Goal: Ask a question

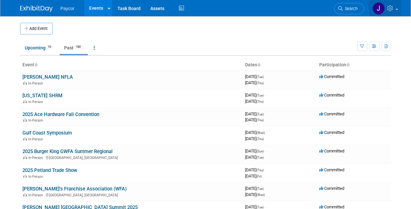
click at [394, 10] on icon at bounding box center [391, 8] width 7 height 6
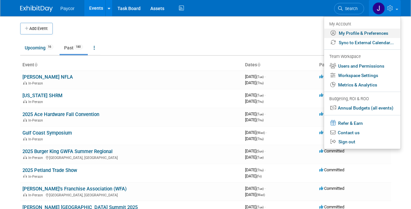
click at [366, 33] on link "My Profile & Preferences" at bounding box center [363, 33] width 77 height 9
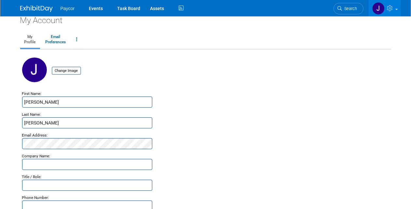
scroll to position [5, 0]
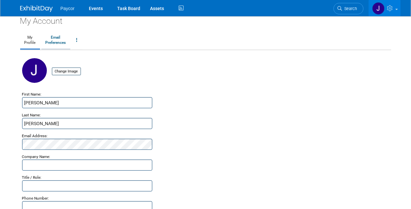
click at [62, 43] on link "Email Preferences" at bounding box center [55, 40] width 29 height 16
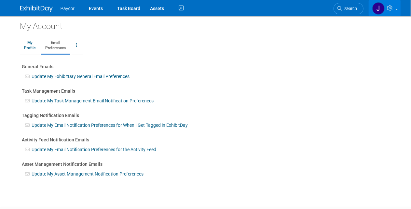
click at [96, 149] on link "Update My Email Notification Preferences for the Activity Feed" at bounding box center [94, 149] width 125 height 5
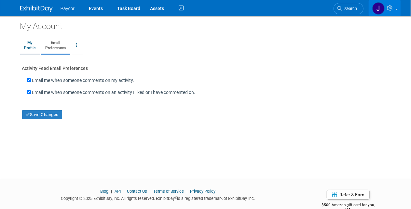
click at [35, 47] on link "My Profile" at bounding box center [30, 45] width 20 height 16
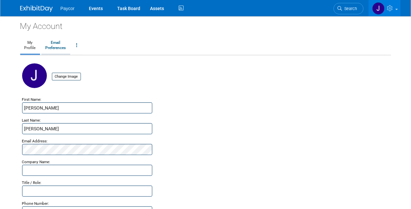
click at [55, 44] on link "Email Preferences" at bounding box center [55, 45] width 29 height 16
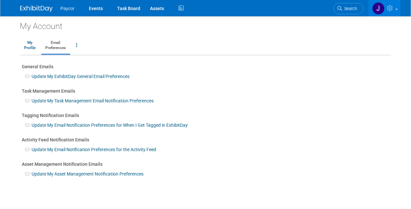
click at [66, 78] on link "Update My ExhibitDay General Email Preferences" at bounding box center [81, 76] width 98 height 5
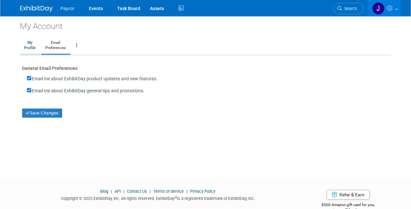
click at [30, 47] on link "My Profile" at bounding box center [30, 45] width 20 height 16
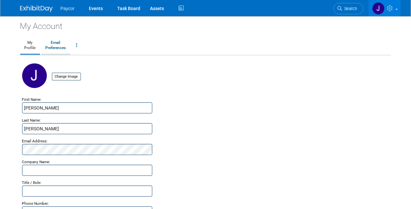
click at [53, 46] on link "Email Preferences" at bounding box center [55, 45] width 29 height 16
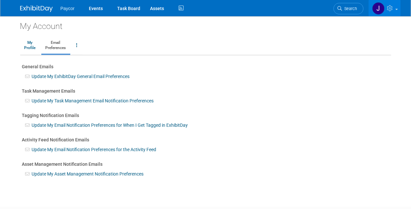
click at [59, 101] on link "Update My Task Management Email Notification Preferences" at bounding box center [93, 100] width 122 height 5
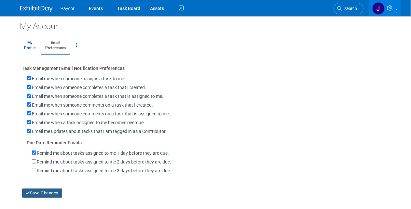
click at [45, 193] on button "Save Changes" at bounding box center [42, 193] width 40 height 9
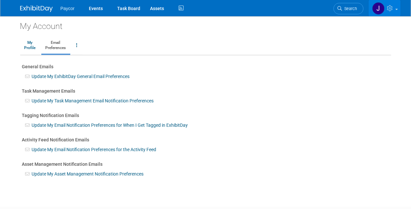
click at [392, 9] on icon at bounding box center [391, 8] width 7 height 6
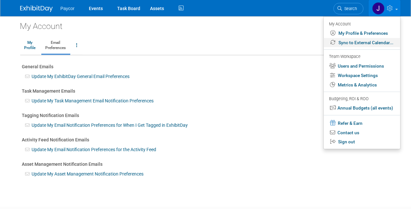
click at [364, 41] on link "Sync to External Calendar..." at bounding box center [362, 42] width 77 height 9
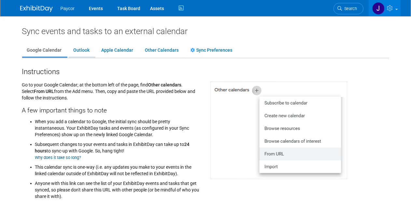
click at [82, 47] on link "Outlook" at bounding box center [82, 50] width 26 height 12
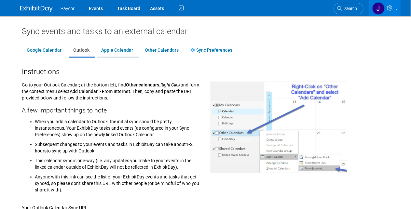
click at [115, 50] on link "Apple Calendar" at bounding box center [118, 50] width 42 height 12
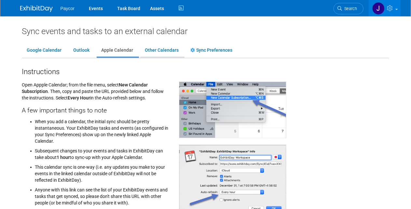
click at [161, 50] on link "Other Calendars" at bounding box center [162, 50] width 44 height 12
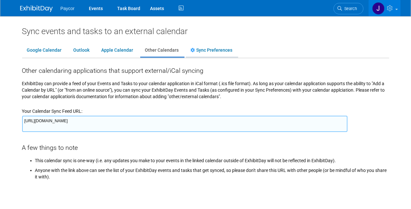
click at [202, 53] on link "Sync Preferences" at bounding box center [212, 50] width 52 height 12
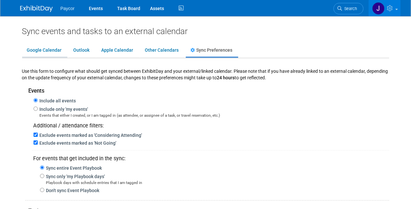
click at [45, 49] on link "Google Calendar" at bounding box center [44, 50] width 45 height 12
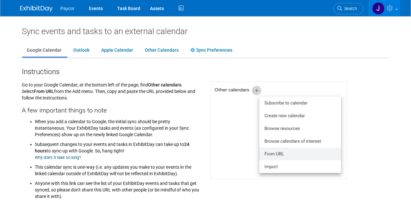
click at [394, 11] on icon at bounding box center [391, 8] width 7 height 6
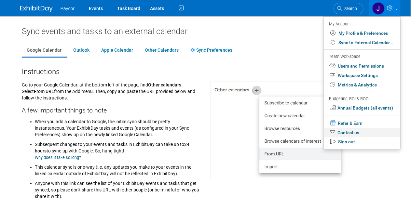
click at [351, 132] on link "Contact us" at bounding box center [362, 132] width 77 height 9
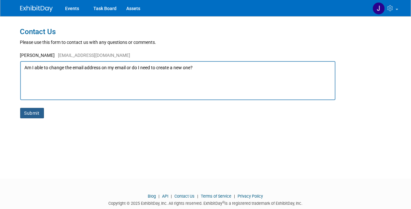
type textarea "Am I able to change the email address on my email or do I need to create a new …"
click at [34, 113] on button "Submit" at bounding box center [32, 113] width 24 height 10
